Goal: Task Accomplishment & Management: Use online tool/utility

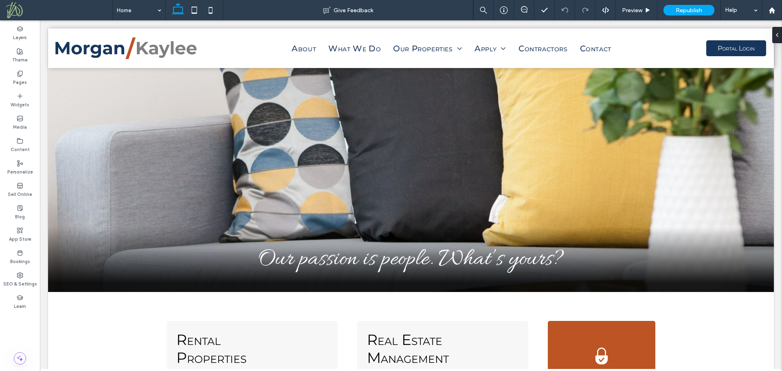
click at [23, 81] on label "Pages" at bounding box center [20, 81] width 14 height 9
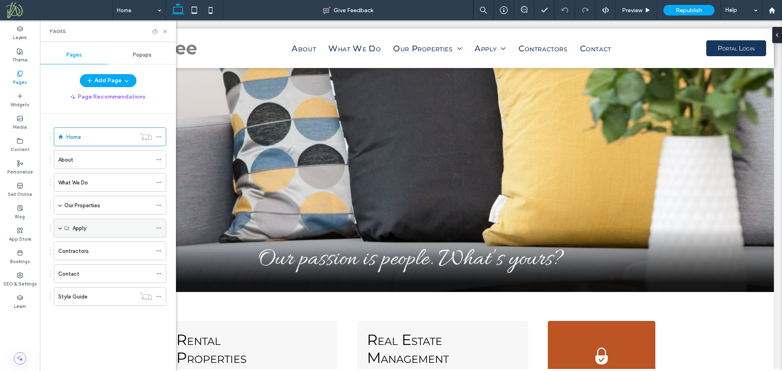
click at [98, 225] on div "Apply" at bounding box center [112, 228] width 79 height 9
click at [59, 228] on span at bounding box center [60, 228] width 4 height 4
drag, startPoint x: 59, startPoint y: 228, endPoint x: 101, endPoint y: 174, distance: 68.3
click at [60, 228] on span at bounding box center [60, 228] width 4 height 4
click at [123, 78] on icon "button" at bounding box center [126, 80] width 7 height 7
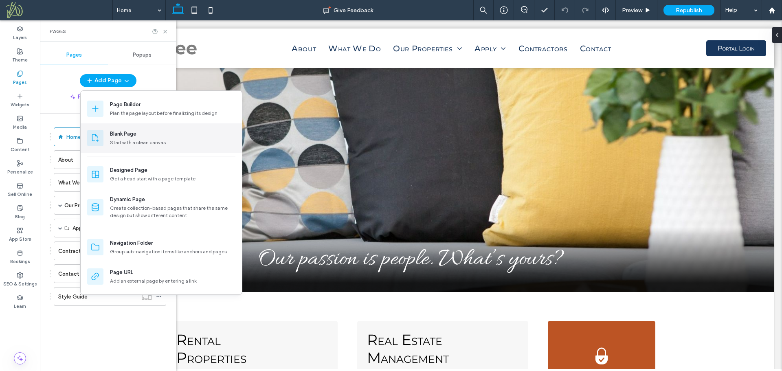
click at [123, 137] on div "Blank Page" at bounding box center [123, 134] width 26 height 8
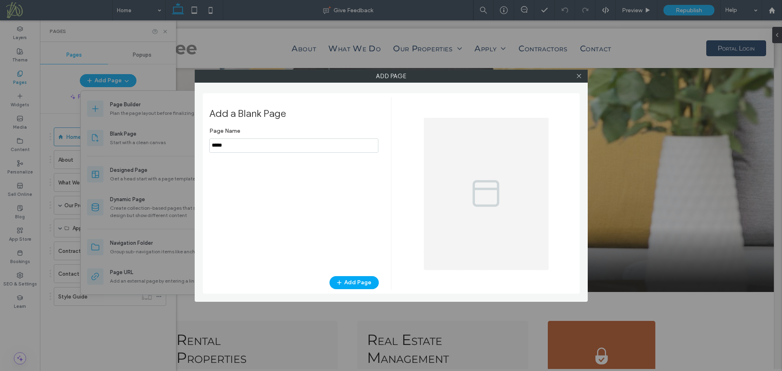
drag, startPoint x: 270, startPoint y: 149, endPoint x: 170, endPoint y: 134, distance: 101.4
click at [170, 134] on div "Add Page Add a Blank Page Page Name Add Page" at bounding box center [391, 185] width 782 height 371
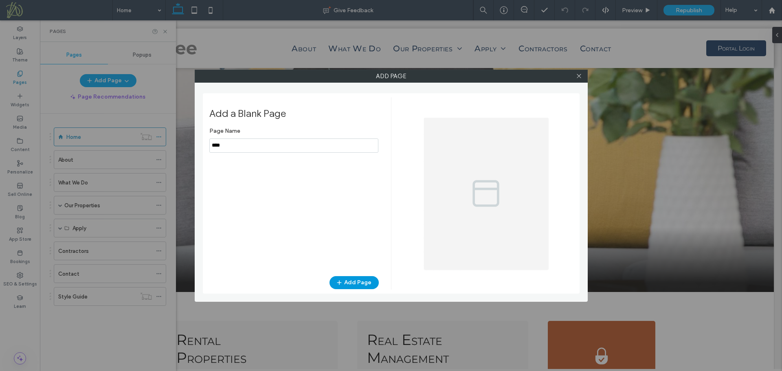
type input "****"
click at [368, 281] on button "Add Page" at bounding box center [354, 282] width 49 height 13
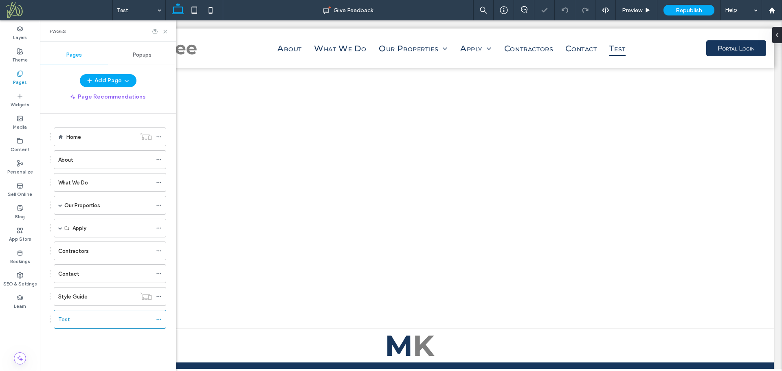
click at [160, 319] on icon at bounding box center [159, 320] width 6 height 6
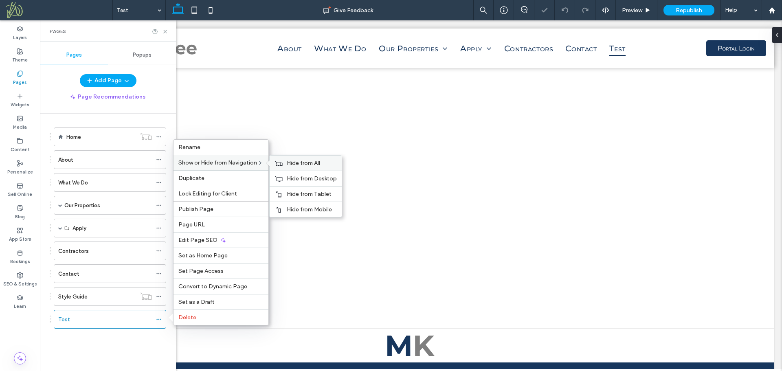
click at [293, 163] on span "Hide from All" at bounding box center [303, 163] width 33 height 7
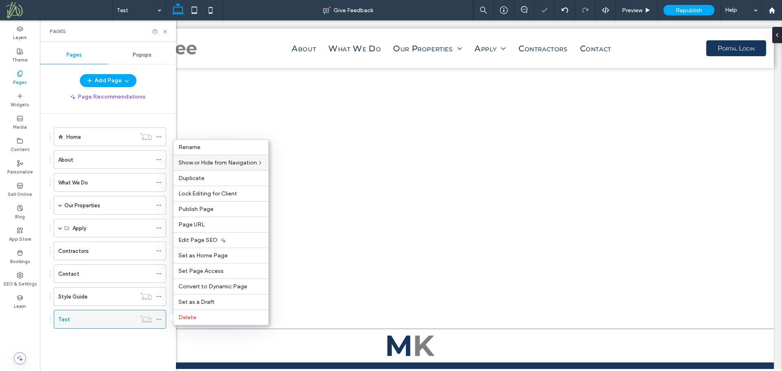
click at [118, 319] on div "Test" at bounding box center [97, 319] width 78 height 9
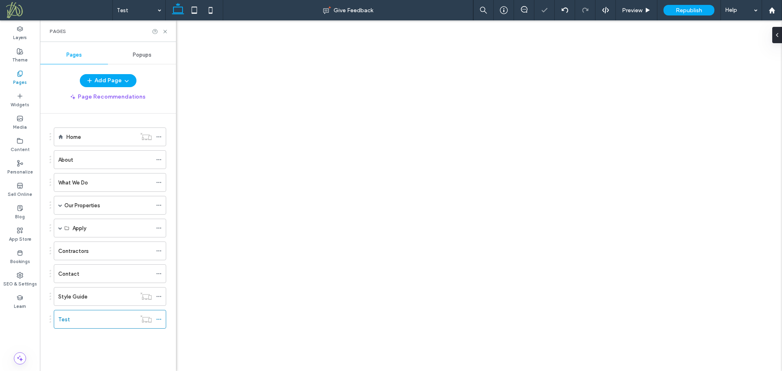
click at [321, 170] on div "Test Give Feedback Preview Republish Help Design Panel Site Comments Team & Cli…" at bounding box center [391, 185] width 782 height 371
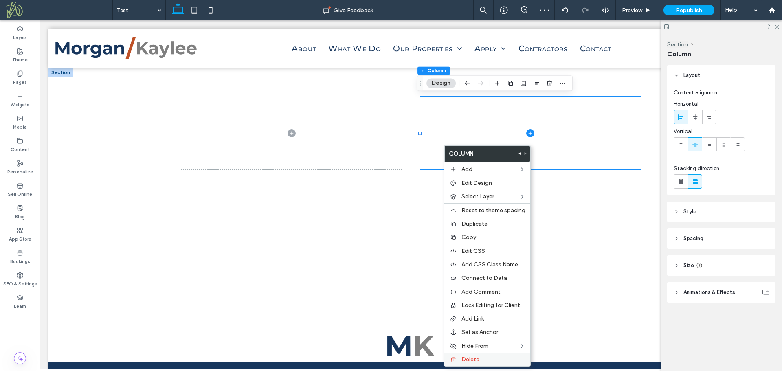
drag, startPoint x: 484, startPoint y: 361, endPoint x: 462, endPoint y: 335, distance: 34.1
click at [484, 361] on label "Delete" at bounding box center [494, 359] width 64 height 7
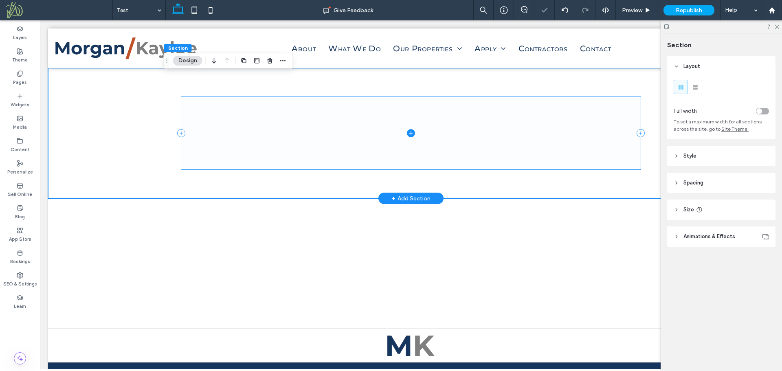
click at [407, 134] on icon at bounding box center [411, 133] width 8 height 8
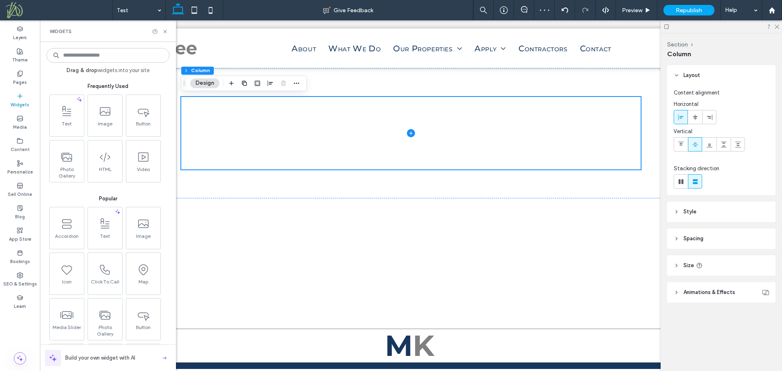
click at [93, 55] on input at bounding box center [107, 55] width 123 height 15
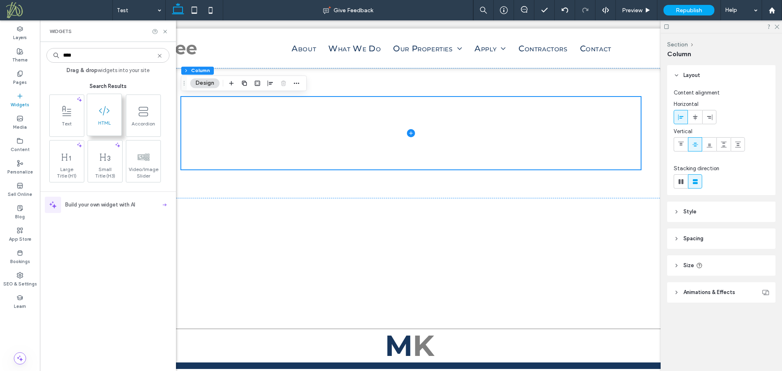
type input "****"
click at [105, 113] on icon at bounding box center [104, 110] width 13 height 13
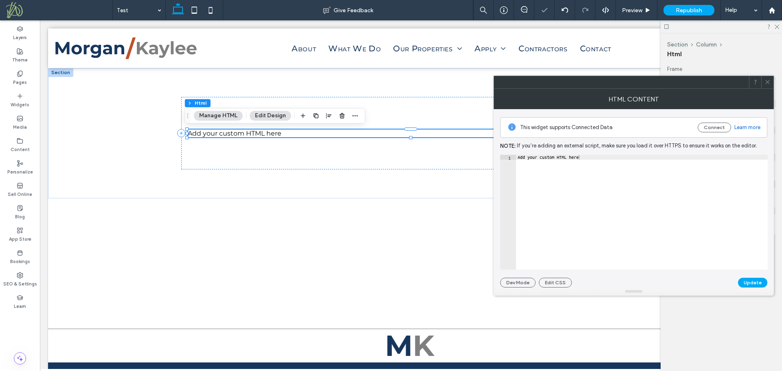
click at [532, 187] on div "Add your custom HTML here" at bounding box center [642, 217] width 252 height 125
paste textarea "Cursor at row 1"
type textarea "*********"
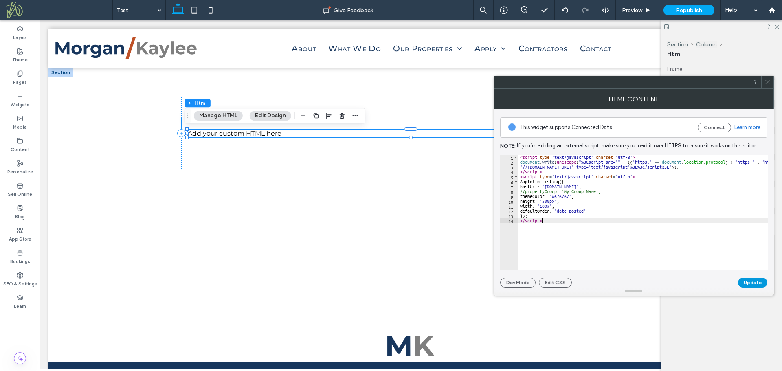
click at [747, 282] on button "Update" at bounding box center [752, 283] width 29 height 10
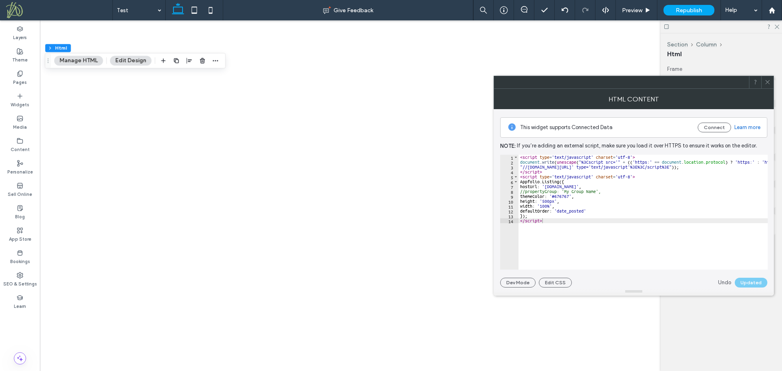
click at [769, 82] on icon at bounding box center [768, 82] width 6 height 6
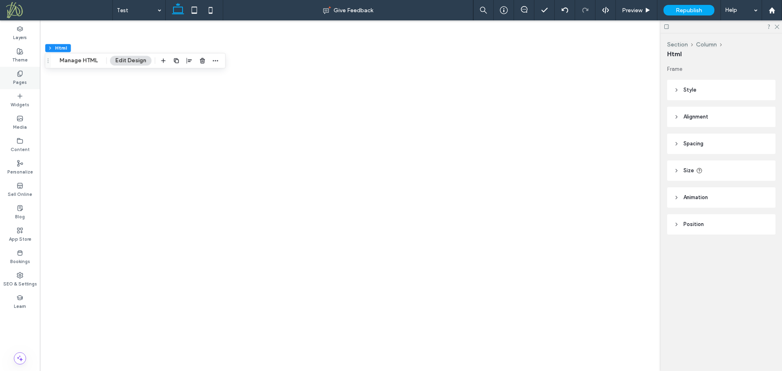
click at [16, 79] on label "Pages" at bounding box center [20, 81] width 14 height 9
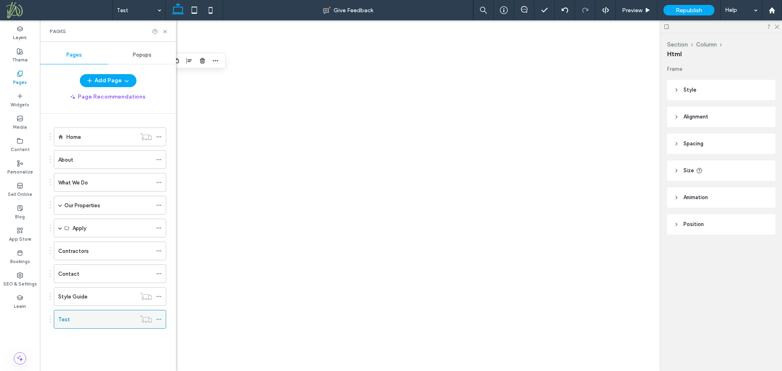
click at [157, 319] on icon at bounding box center [159, 320] width 6 height 6
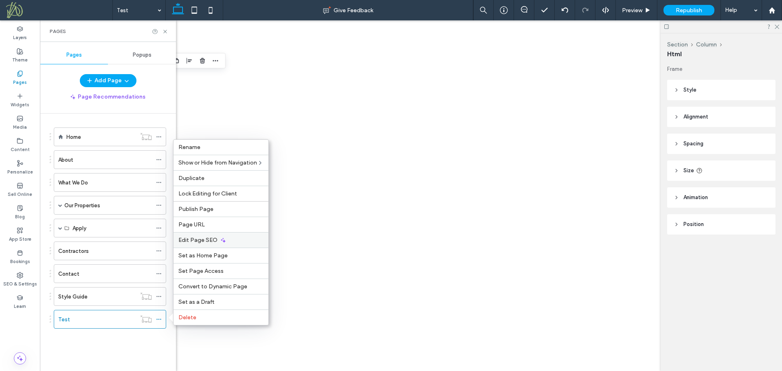
click at [214, 241] on span "Edit Page SEO" at bounding box center [197, 240] width 39 height 7
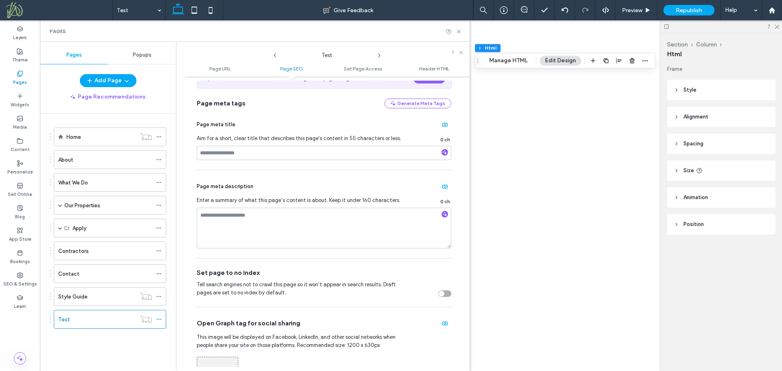
scroll to position [244, 0]
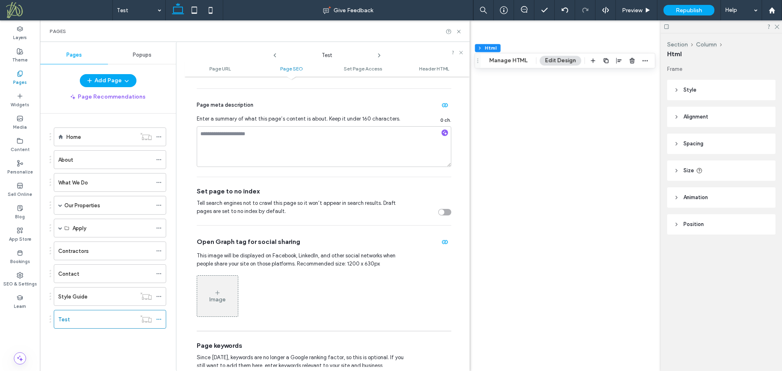
click at [439, 215] on div "toggle" at bounding box center [444, 212] width 13 height 7
click at [680, 8] on span "Republish" at bounding box center [689, 10] width 26 height 7
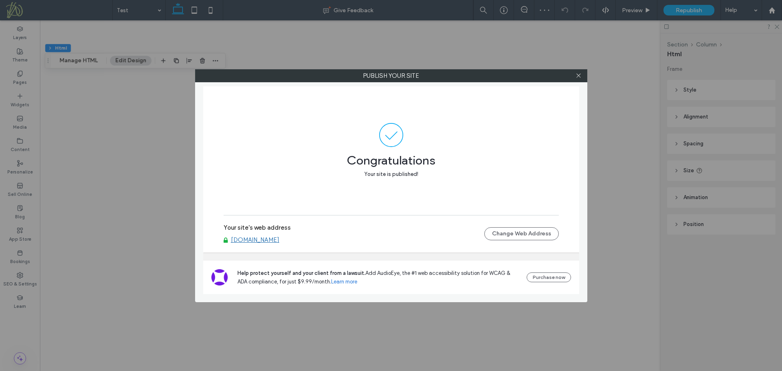
click at [280, 241] on link "[DOMAIN_NAME]" at bounding box center [255, 239] width 48 height 7
click at [580, 75] on use at bounding box center [579, 76] width 4 height 4
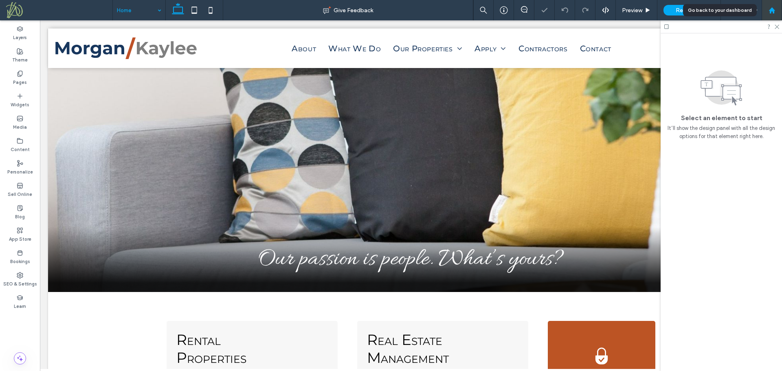
click at [775, 12] on icon at bounding box center [772, 10] width 7 height 7
